Goal: Find specific page/section: Find specific page/section

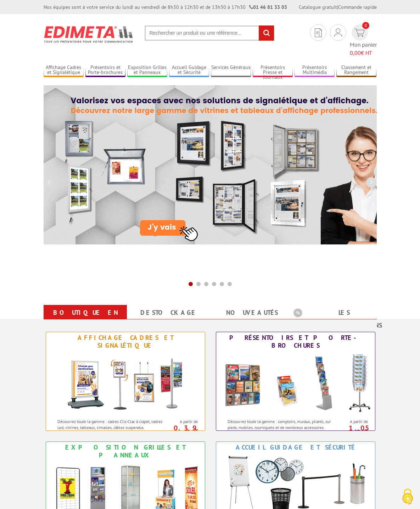
click at [149, 29] on input "text" at bounding box center [209, 32] width 130 height 15
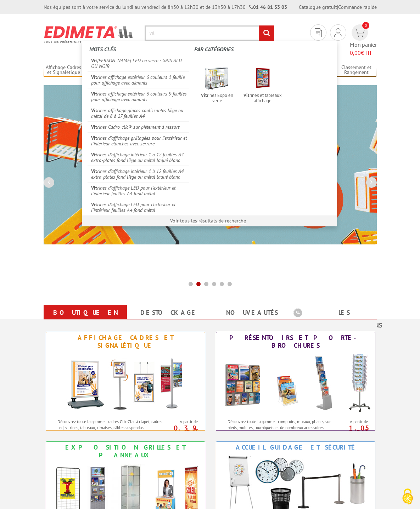
click at [144, 33] on input "vit" at bounding box center [209, 32] width 130 height 15
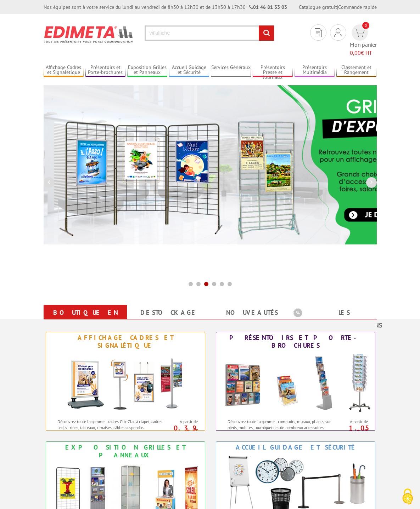
type input "vit'affiche"
click at [258, 25] on input "rechercher" at bounding box center [265, 32] width 15 height 15
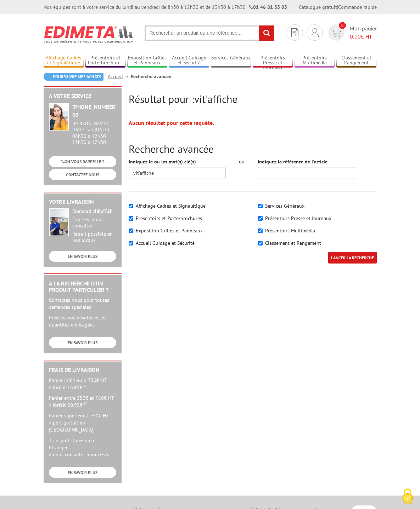
click at [44, 59] on link "Affichage Cadres et Signalétique" at bounding box center [64, 61] width 40 height 12
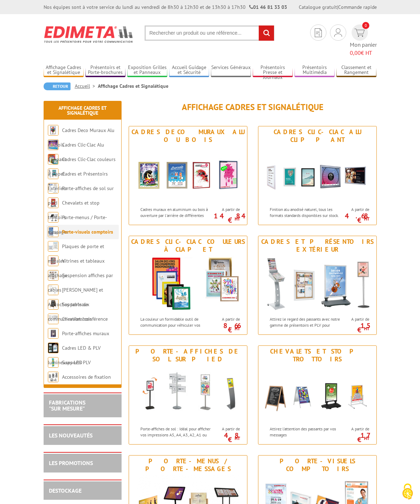
click at [64, 225] on li "Porte-visuels comptoirs" at bounding box center [82, 232] width 72 height 15
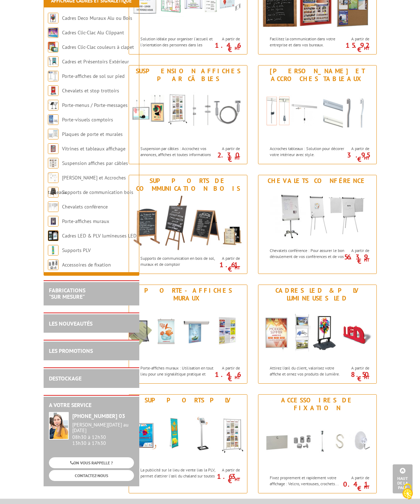
scroll to position [673, 0]
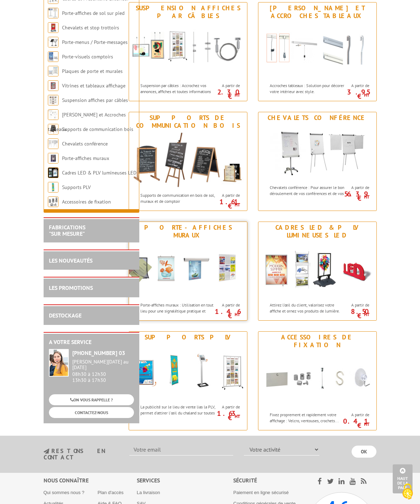
click at [228, 265] on img at bounding box center [188, 269] width 118 height 57
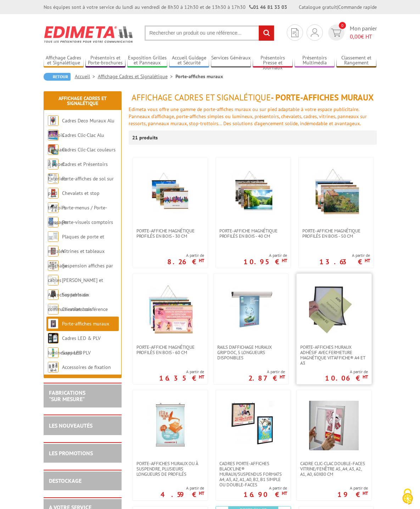
click at [309, 303] on img at bounding box center [334, 310] width 50 height 50
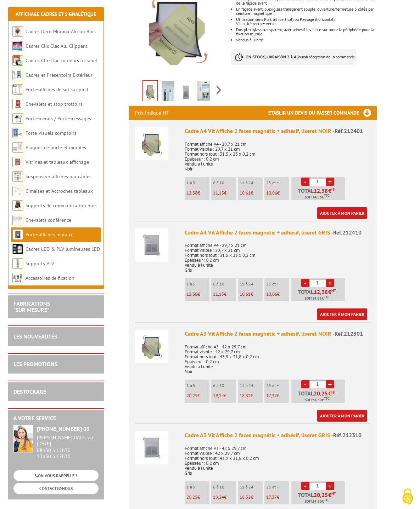
scroll to position [177, 0]
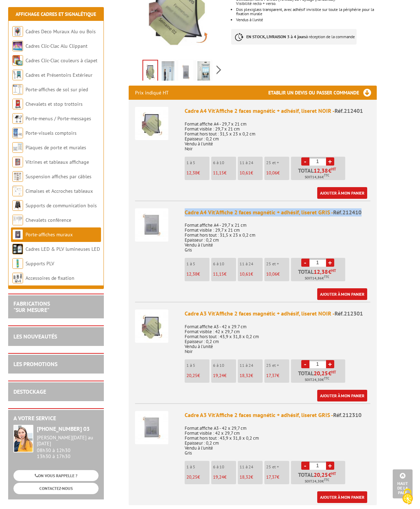
drag, startPoint x: 341, startPoint y: 223, endPoint x: 162, endPoint y: 224, distance: 179.5
click at [162, 224] on li "Cadre A4 Vit'Affiche 2 faces magnétic + adhésif, liseret GRIS - Réf.212410 Form…" at bounding box center [252, 251] width 235 height 100
copy div "Cadre A4 Vit'Affiche 2 faces magnétic + adhésif, liseret GRIS - Réf.212410"
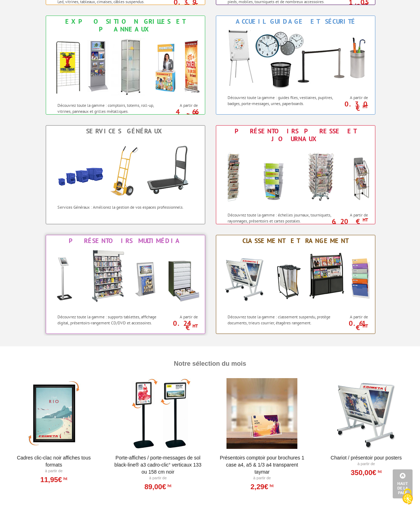
scroll to position [319, 0]
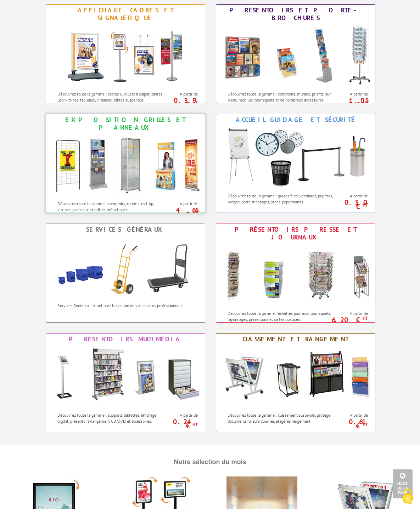
click at [74, 163] on img at bounding box center [125, 165] width 156 height 64
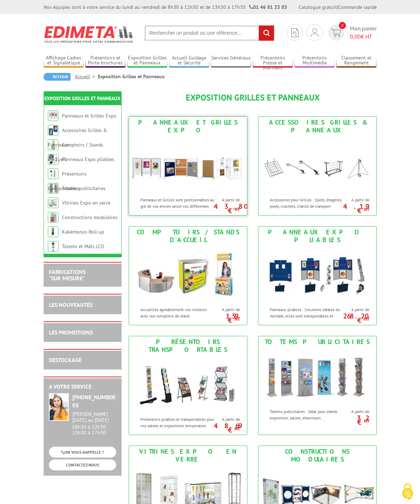
click at [144, 163] on img at bounding box center [188, 164] width 118 height 57
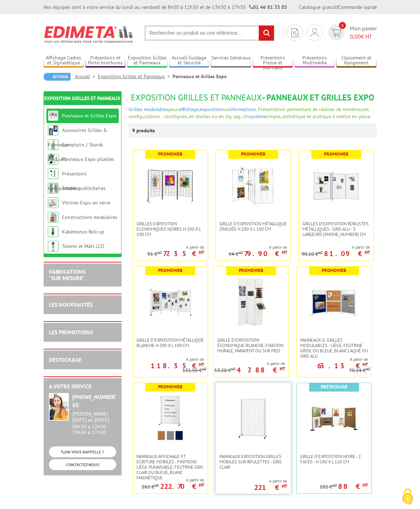
click at [278, 394] on img at bounding box center [253, 419] width 50 height 50
